Goal: Task Accomplishment & Management: Complete application form

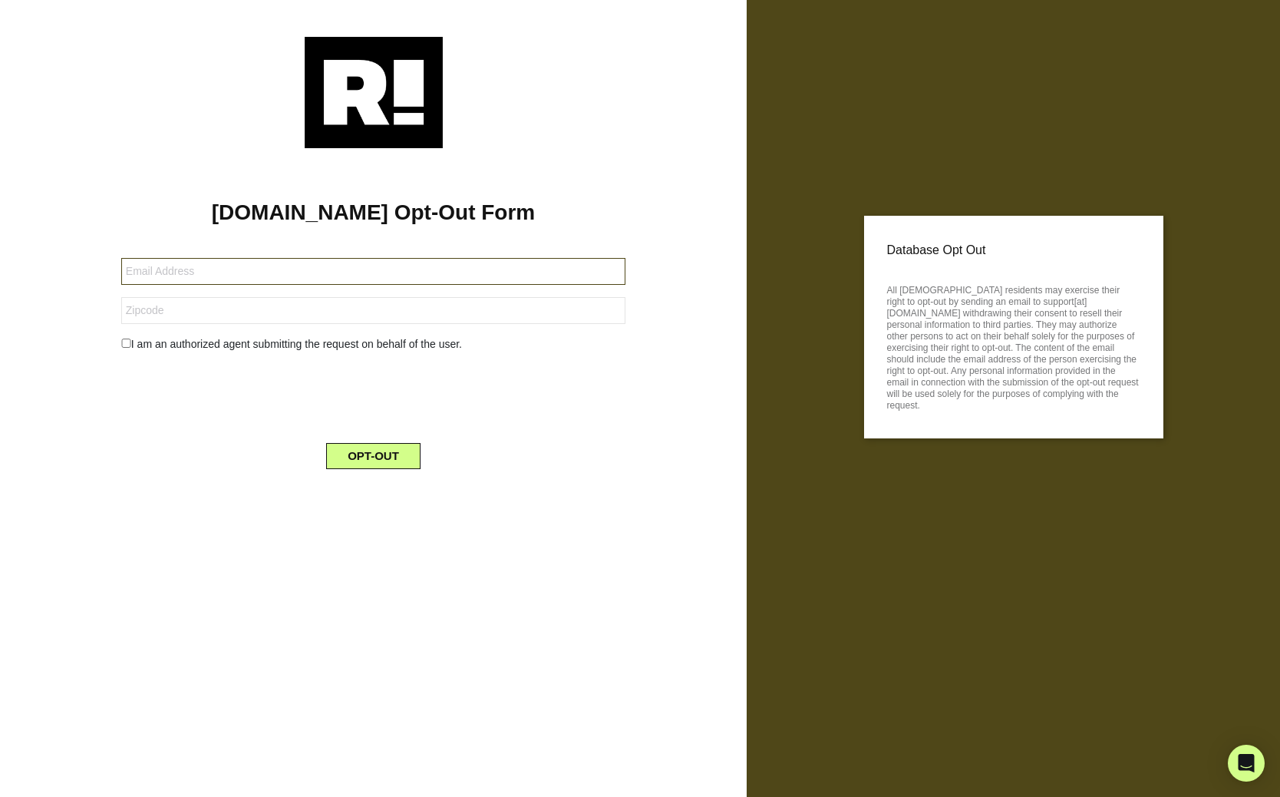
click at [430, 272] on input "text" at bounding box center [373, 271] width 504 height 27
type input "obukspan@gmail.com"
type input "10011"
click at [122, 343] on input "checkbox" at bounding box center [126, 342] width 10 height 9
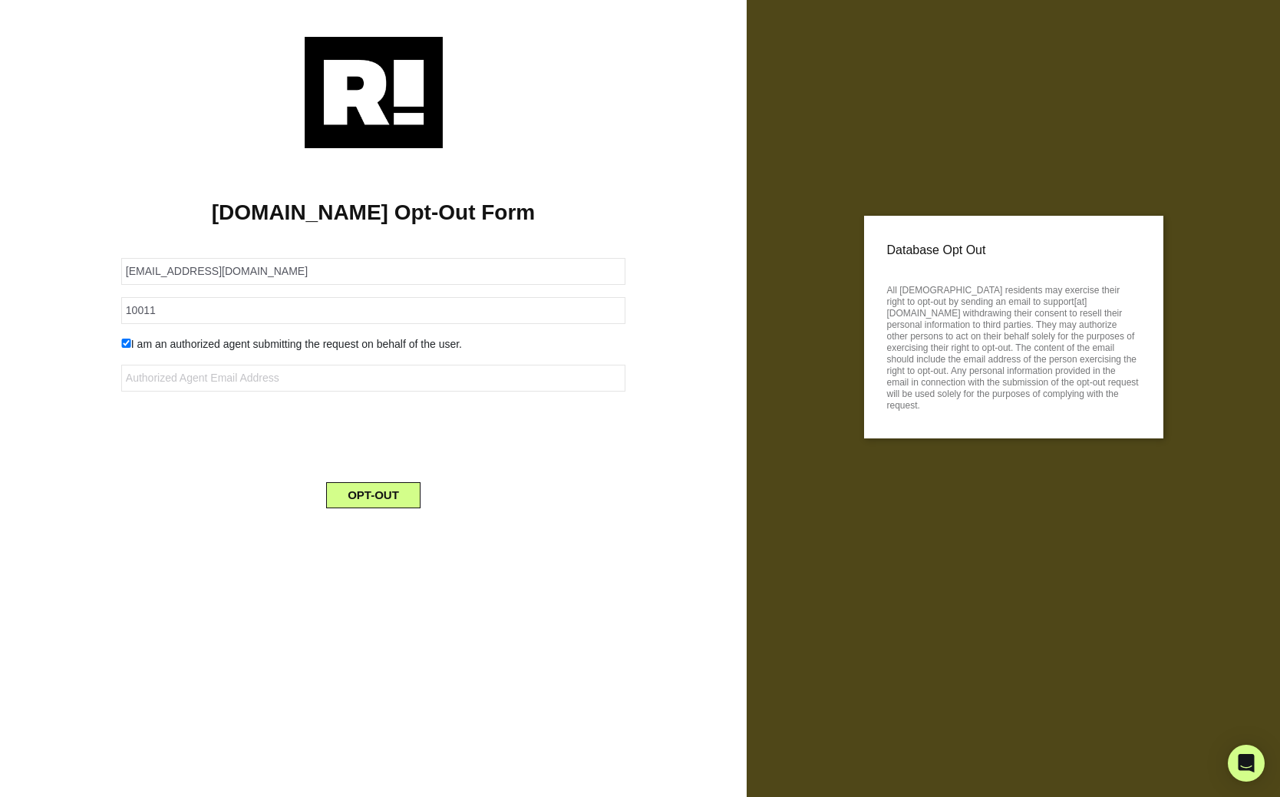
click at [125, 345] on input "checkbox" at bounding box center [126, 342] width 10 height 9
checkbox input "false"
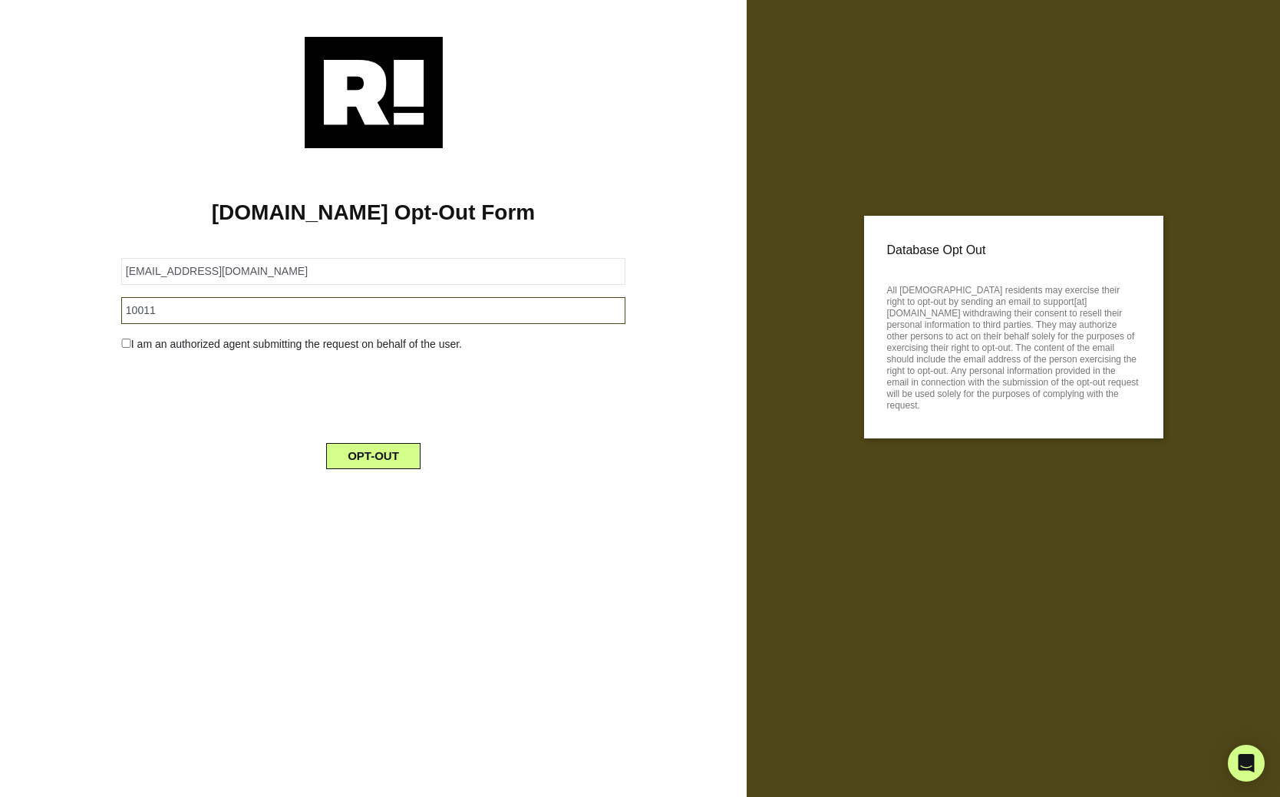
click at [239, 315] on input "10011" at bounding box center [373, 310] width 504 height 27
type input "10011"
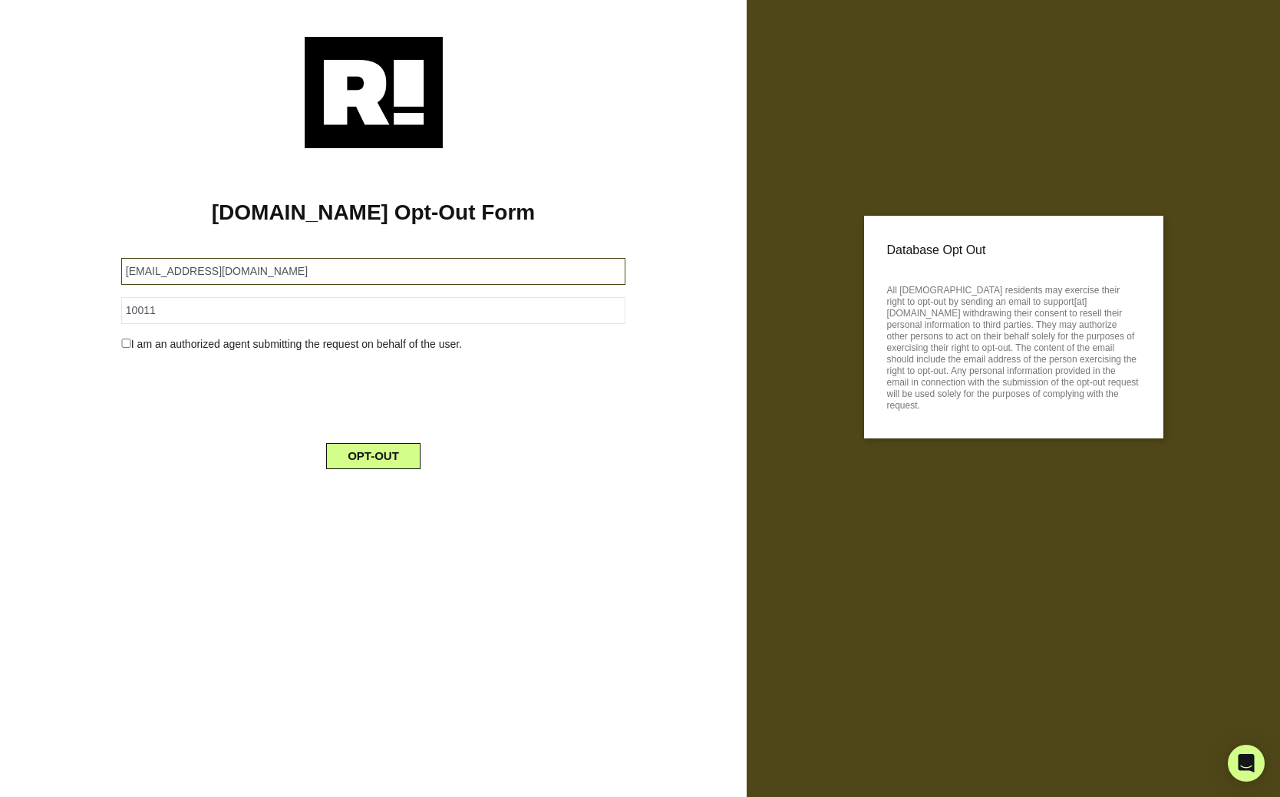
click at [305, 267] on input "obukspan@gmail.com" at bounding box center [373, 271] width 504 height 27
type input "obukspan@gmail.com"
click at [339, 219] on h1 "[DOMAIN_NAME] Opt-Out Form" at bounding box center [373, 213] width 701 height 26
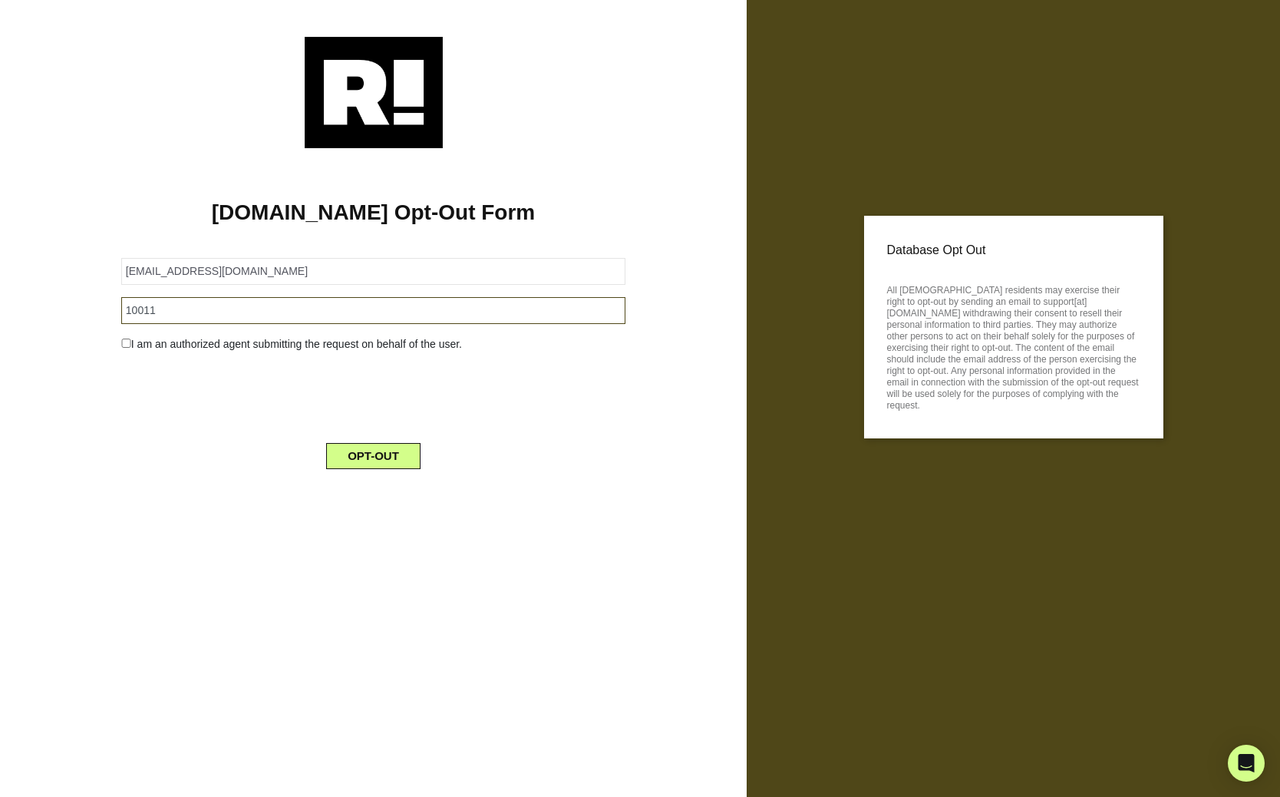
click at [285, 316] on input "10011" at bounding box center [373, 310] width 504 height 27
click at [537, 355] on form "obukspan@gmail.com 10011 I am an authorized agent submitting the request on beh…" at bounding box center [373, 353] width 504 height 229
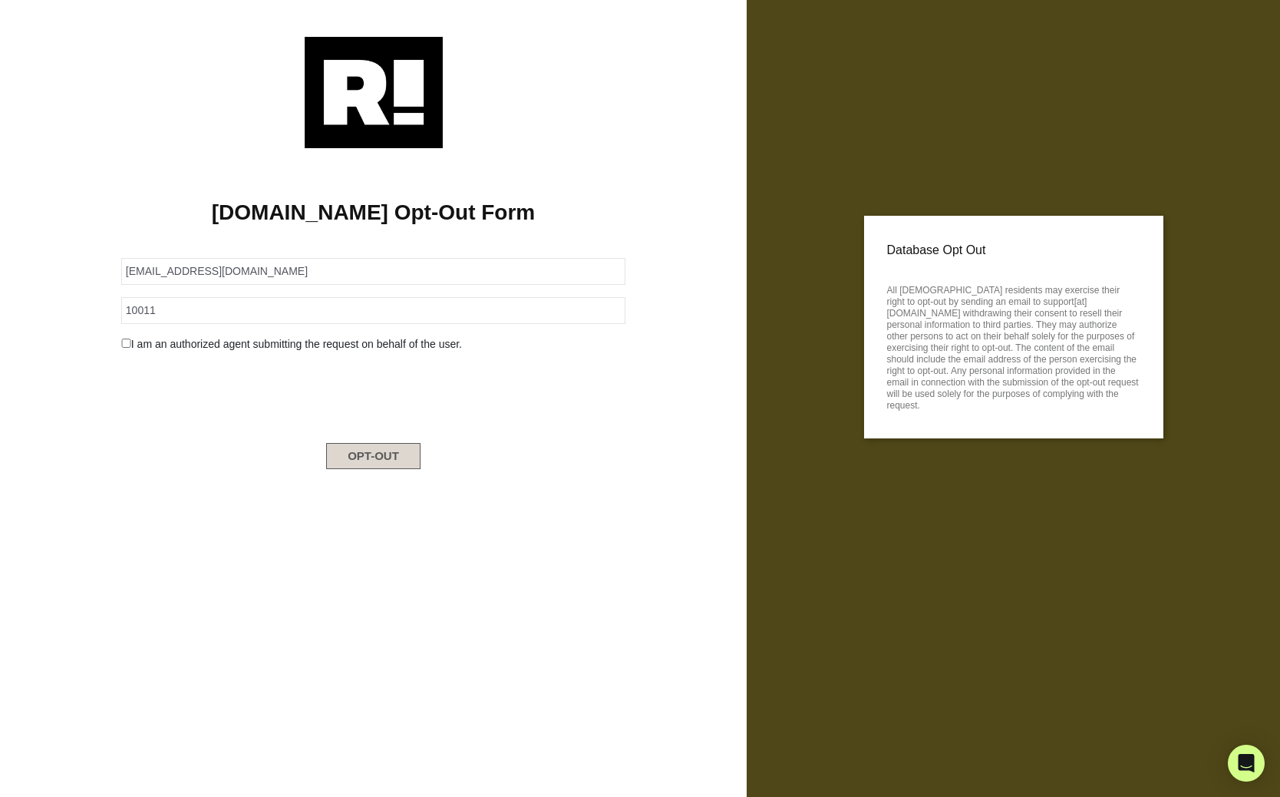
click at [396, 459] on button "OPT-OUT" at bounding box center [373, 456] width 94 height 26
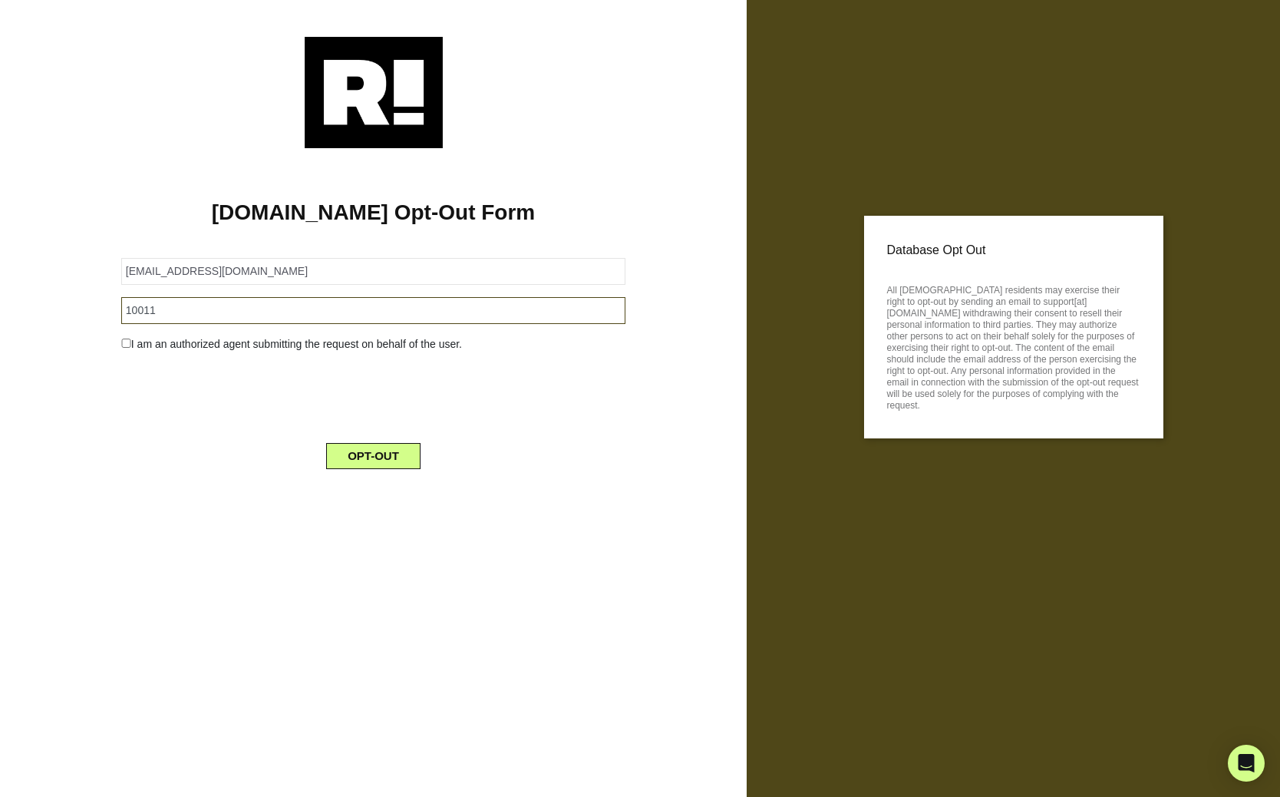
click at [264, 319] on input "10011" at bounding box center [373, 310] width 504 height 27
type input "10018"
click at [551, 413] on div at bounding box center [373, 395] width 527 height 60
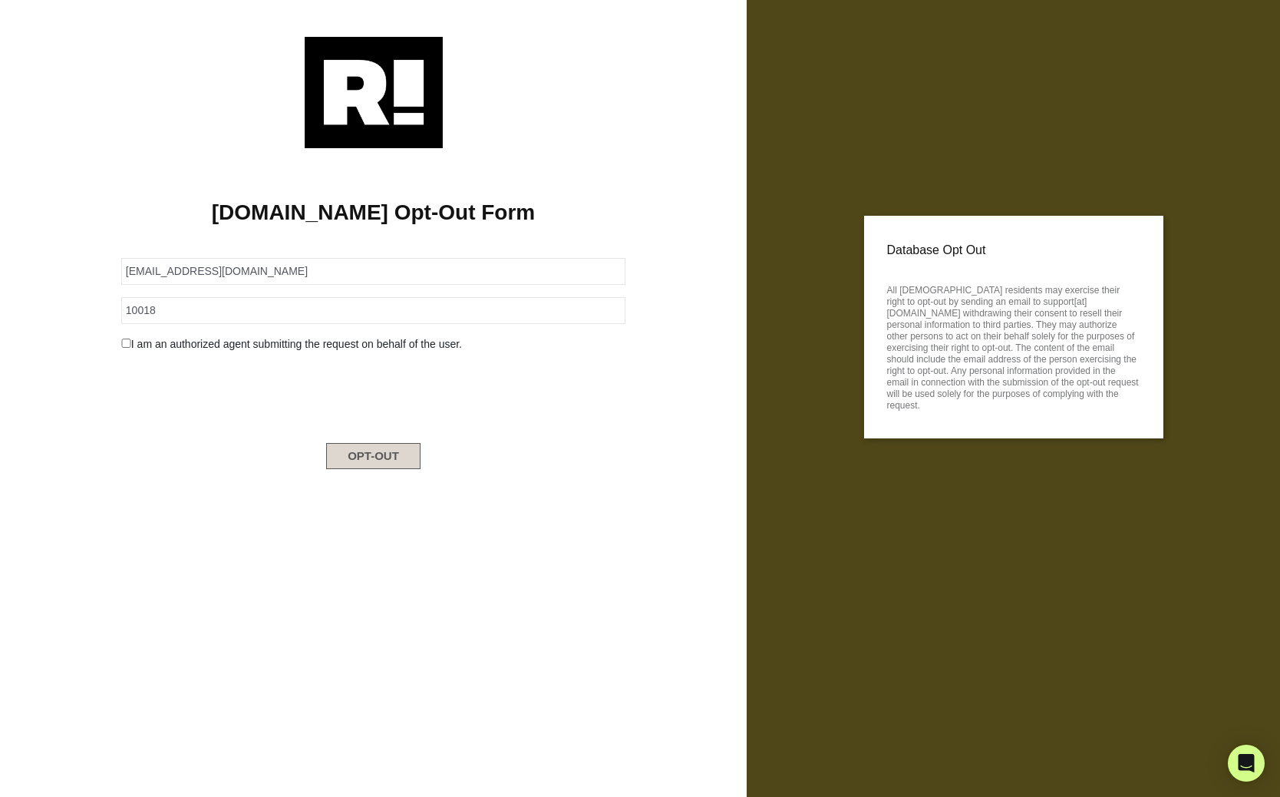
click at [370, 451] on button "OPT-OUT" at bounding box center [373, 456] width 94 height 26
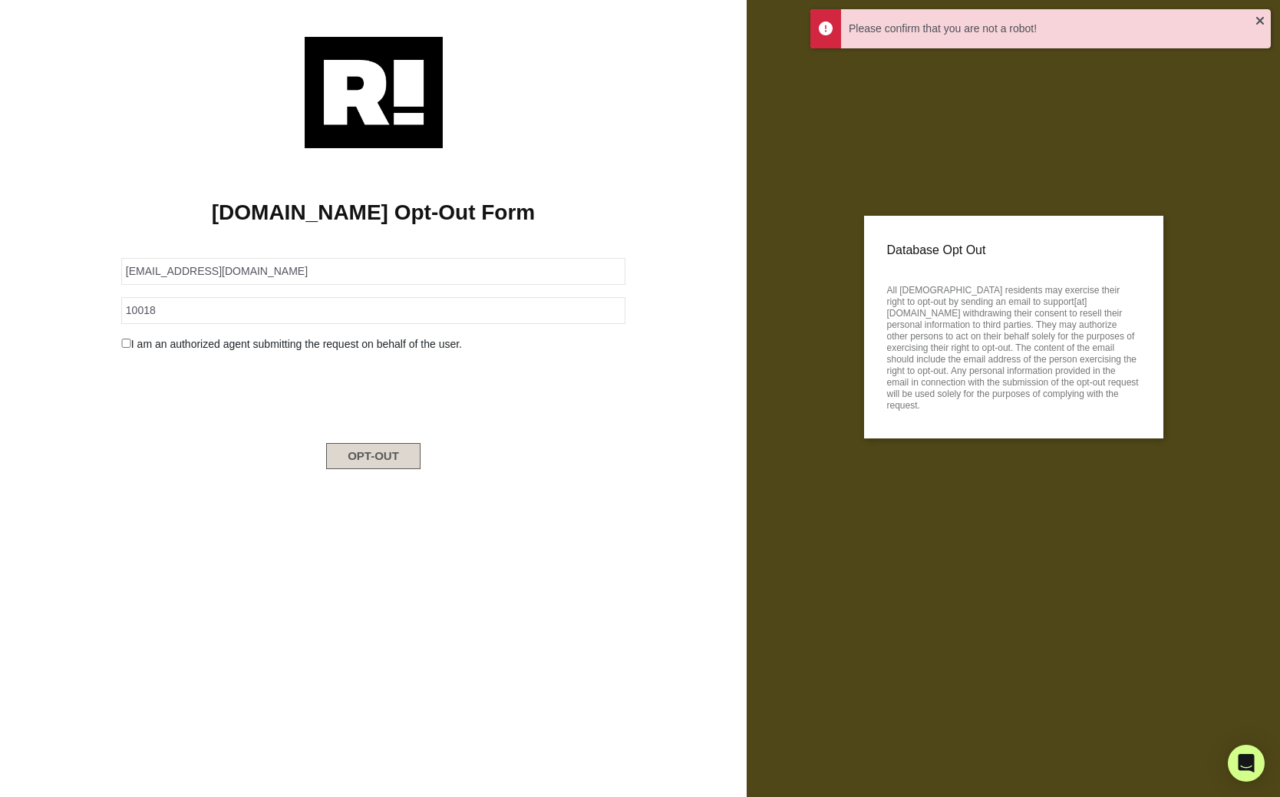
click at [347, 458] on button "OPT-OUT" at bounding box center [373, 456] width 94 height 26
